Goal: Find specific page/section: Find specific page/section

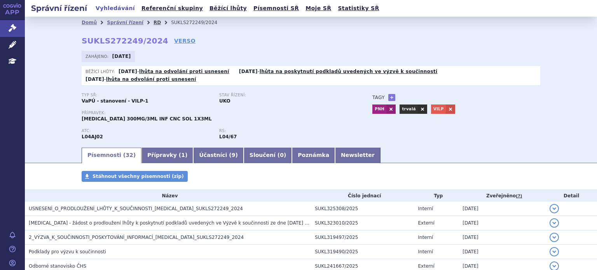
click at [153, 23] on link "RD" at bounding box center [156, 22] width 7 height 5
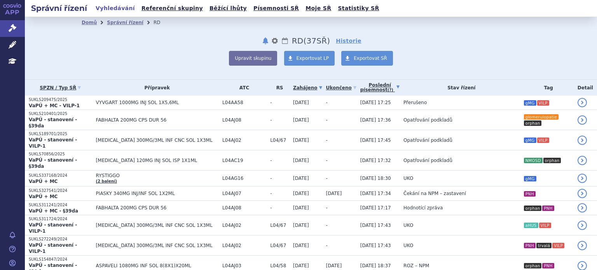
click at [360, 87] on link "Poslední písemnost (?)" at bounding box center [379, 88] width 39 height 16
